Goal: Task Accomplishment & Management: Manage account settings

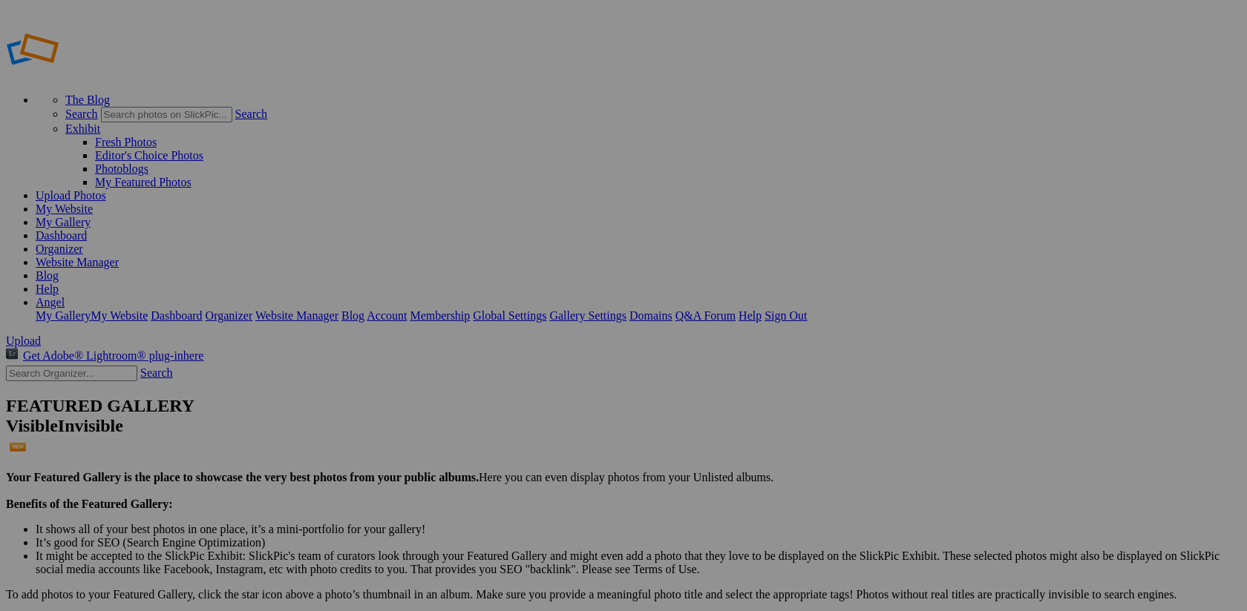
click at [482, 326] on input "text" at bounding box center [508, 334] width 162 height 16
type input "[PERSON_NAME]"
click at [427, 355] on span at bounding box center [427, 361] width 0 height 13
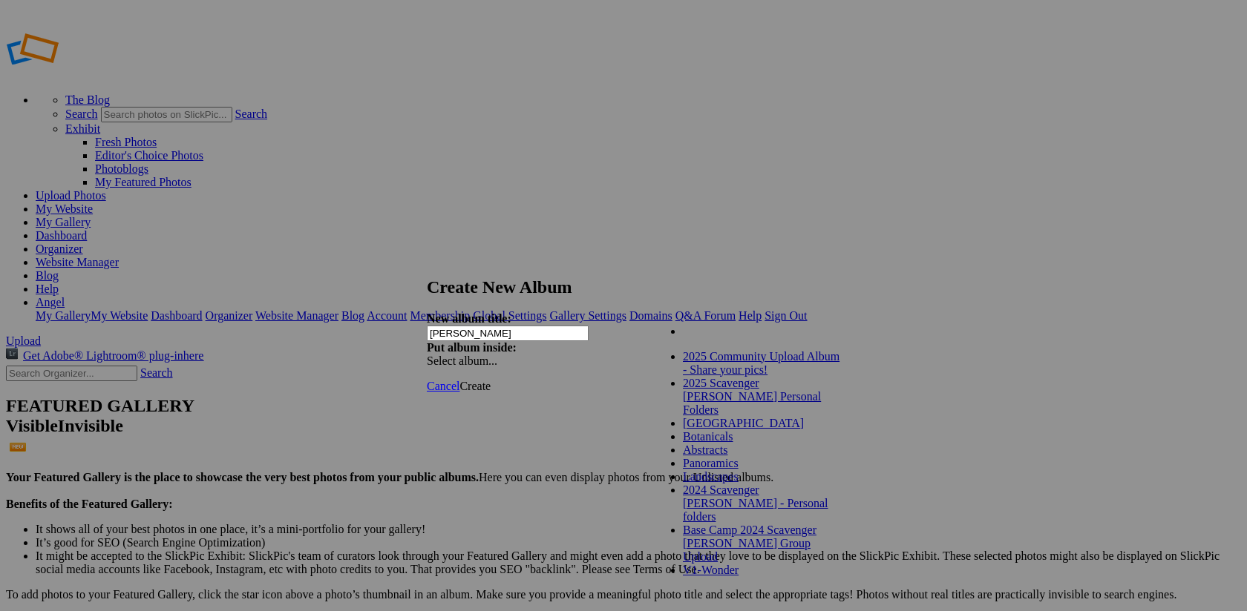
click at [758, 398] on span "2025 Scavenger [PERSON_NAME] Personal Folders" at bounding box center [752, 396] width 138 height 39
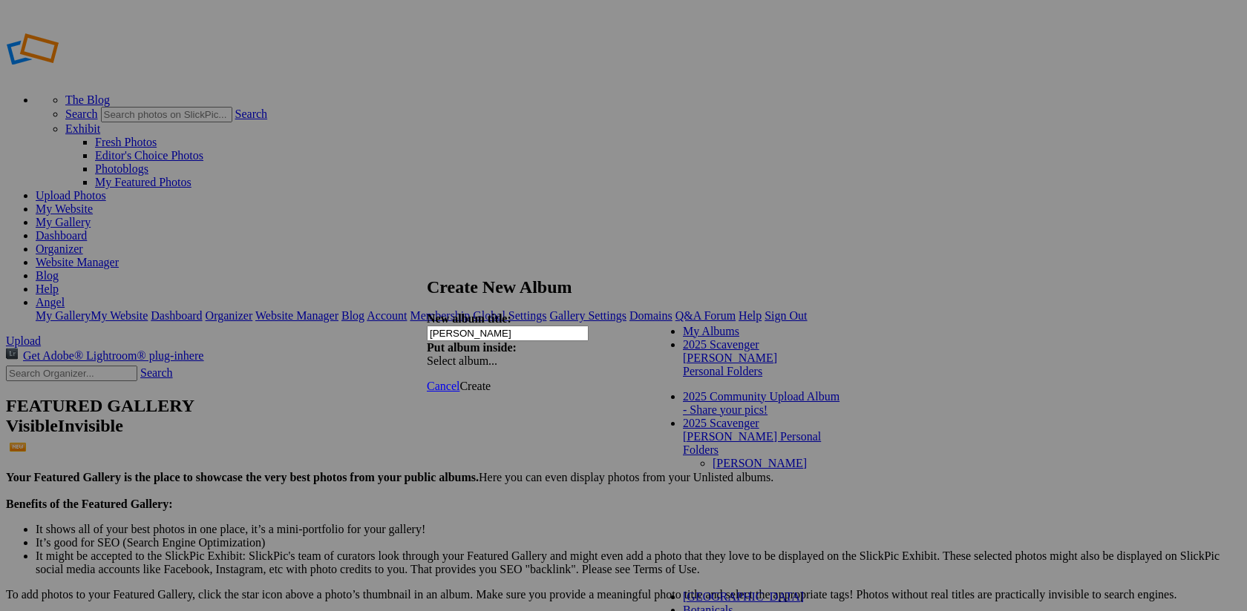
click at [771, 361] on link "2025 Scavenger [PERSON_NAME] Personal Folders" at bounding box center [730, 357] width 94 height 39
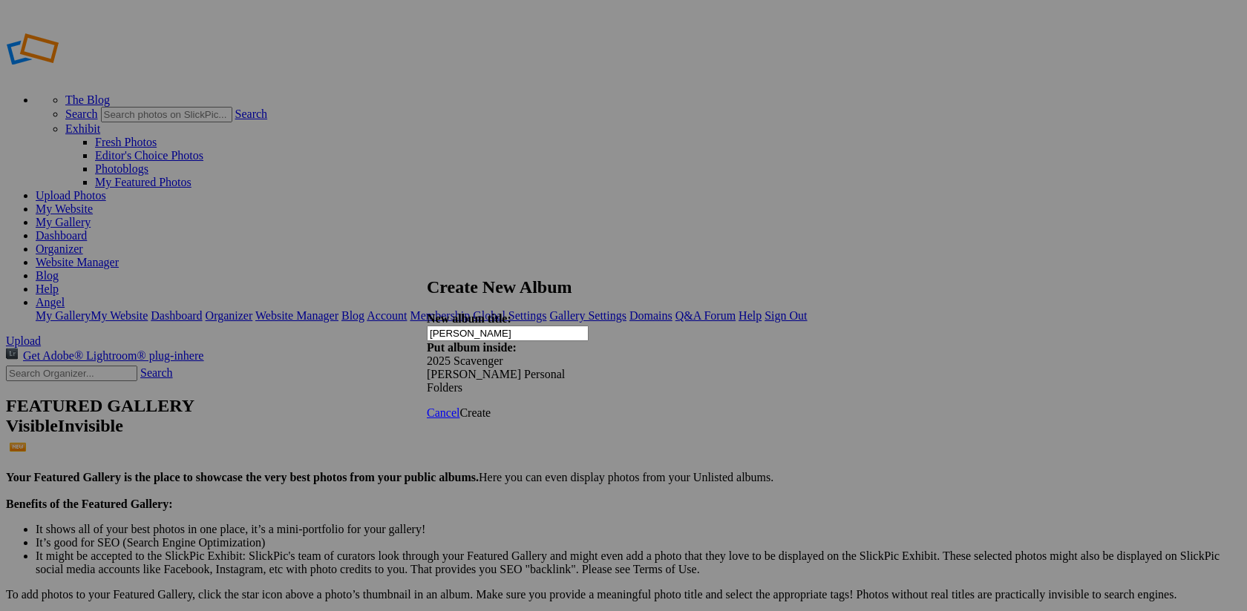
click at [490, 407] on span "Create" at bounding box center [474, 413] width 31 height 13
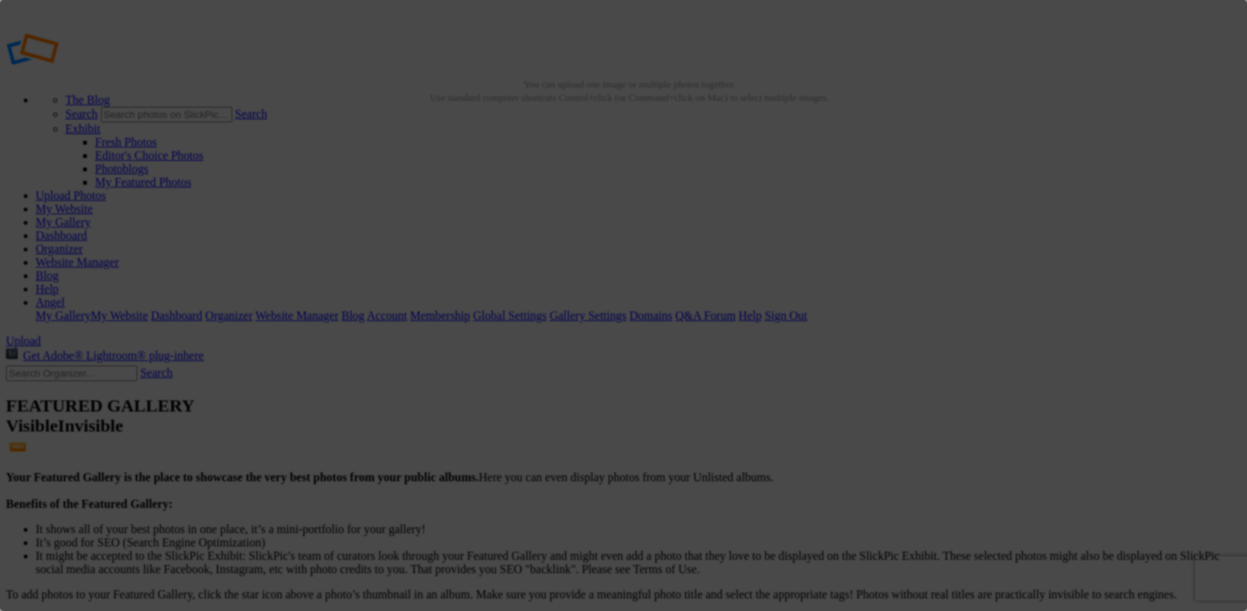
click at [260, 116] on div at bounding box center [623, 305] width 1247 height 611
click at [406, 389] on div at bounding box center [623, 305] width 1247 height 611
click at [249, 119] on div at bounding box center [623, 305] width 1247 height 611
click at [246, 116] on div at bounding box center [623, 305] width 1247 height 611
click at [441, 430] on div at bounding box center [623, 305] width 1247 height 611
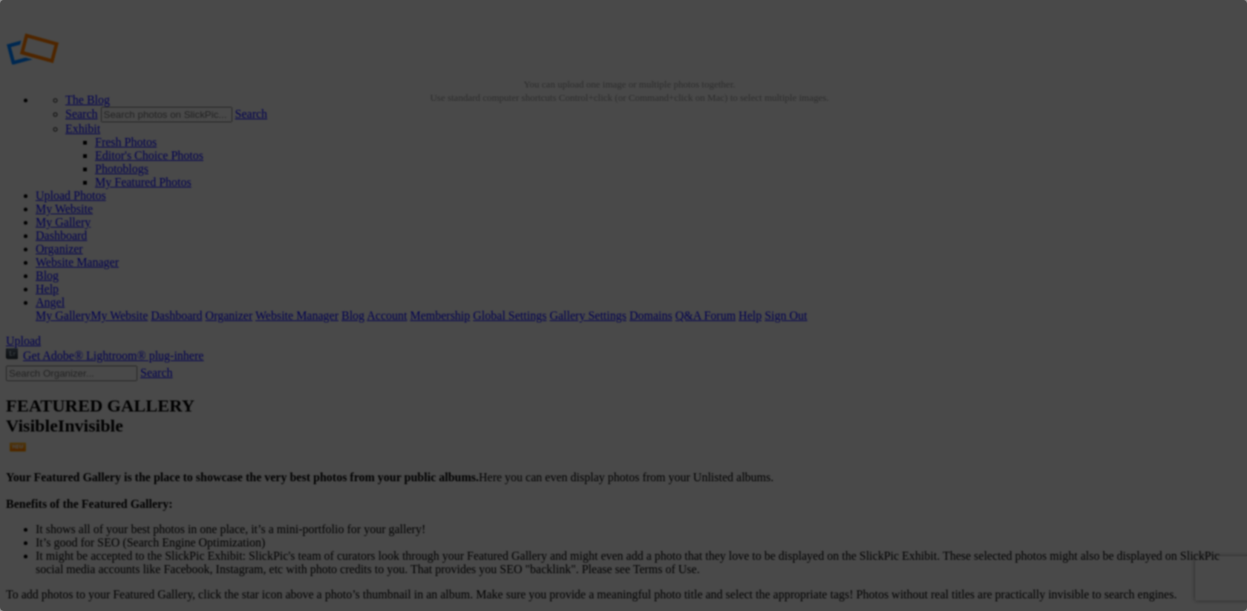
click at [415, 407] on div at bounding box center [623, 305] width 1247 height 611
click at [666, 349] on div at bounding box center [623, 305] width 1247 height 611
